Goal: Task Accomplishment & Management: Use online tool/utility

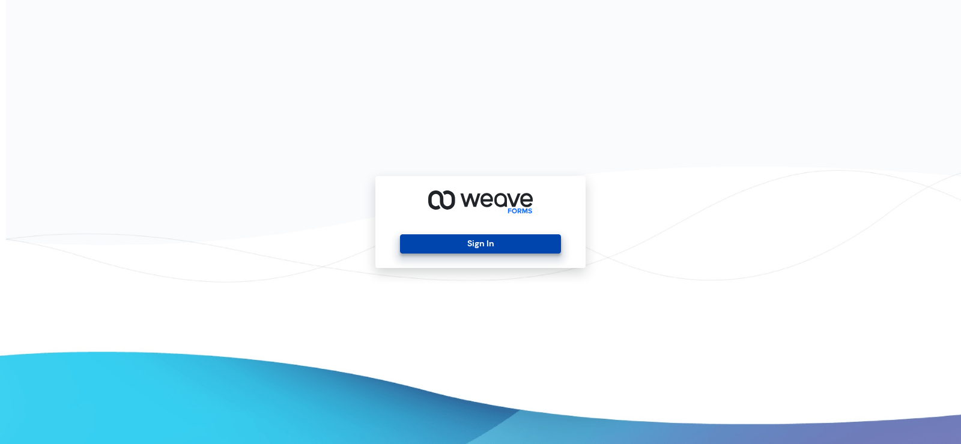
click at [496, 245] on button "Sign In" at bounding box center [480, 243] width 160 height 19
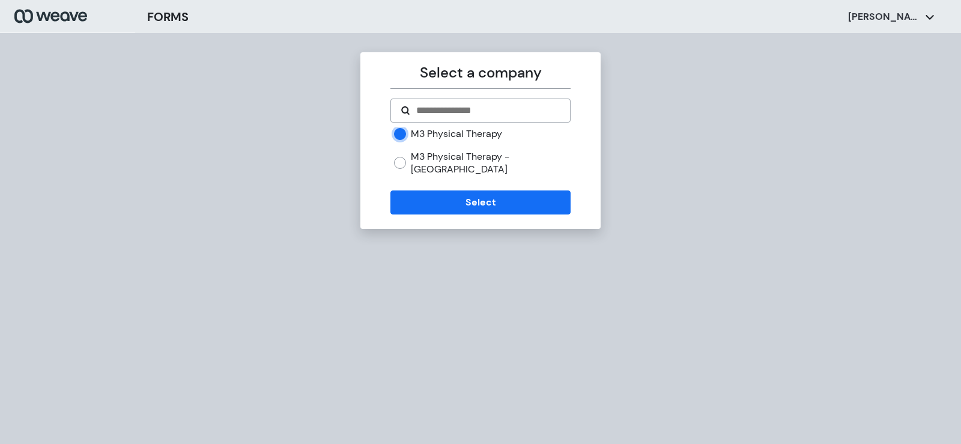
click at [443, 177] on form "M3 Physical Therapy M3 Physical Therapy - West Hills Select" at bounding box center [481, 157] width 180 height 116
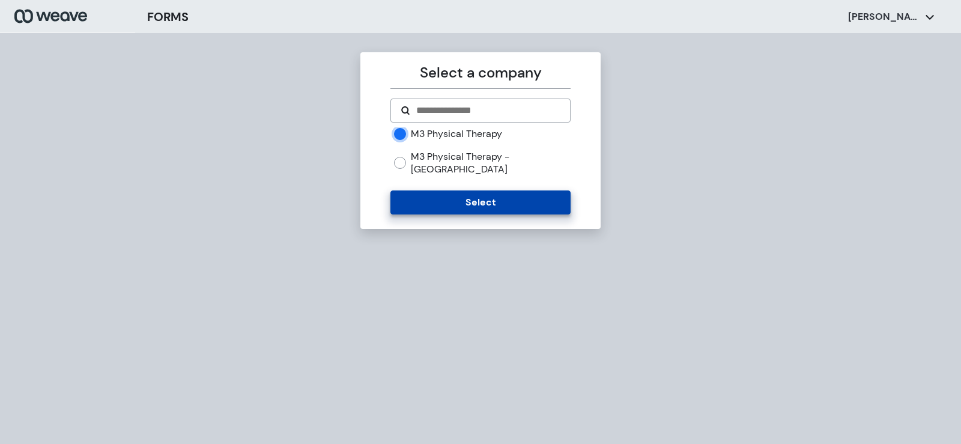
click at [446, 190] on button "Select" at bounding box center [481, 202] width 180 height 24
